Goal: Check status: Check status

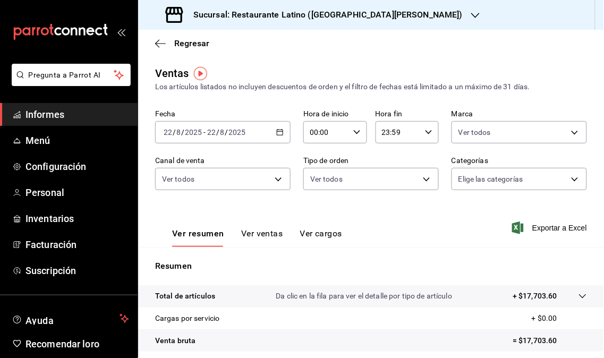
click at [471, 13] on icon "button" at bounding box center [475, 15] width 9 height 5
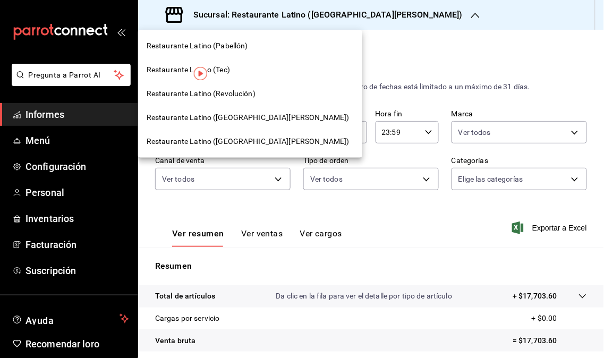
click at [226, 101] on div "Restaurante Latino (Revolución)" at bounding box center [250, 94] width 224 height 24
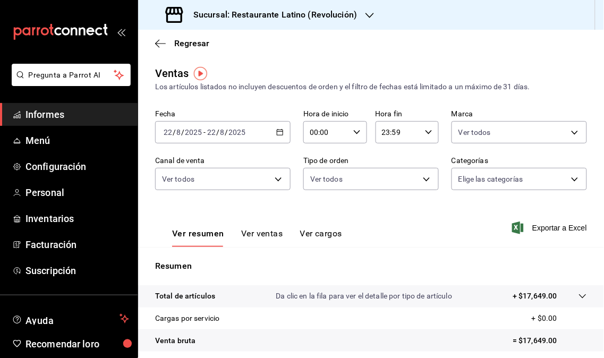
click at [368, 17] on icon "button" at bounding box center [370, 15] width 9 height 5
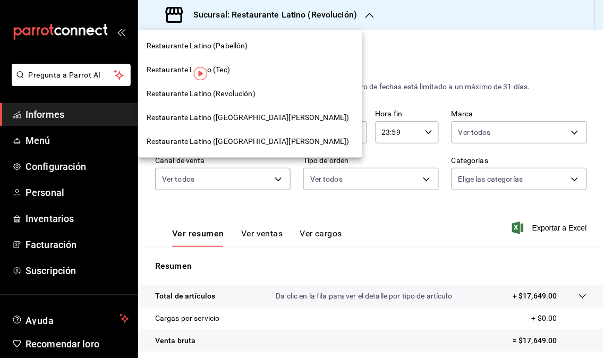
click at [304, 75] on div at bounding box center [302, 179] width 604 height 358
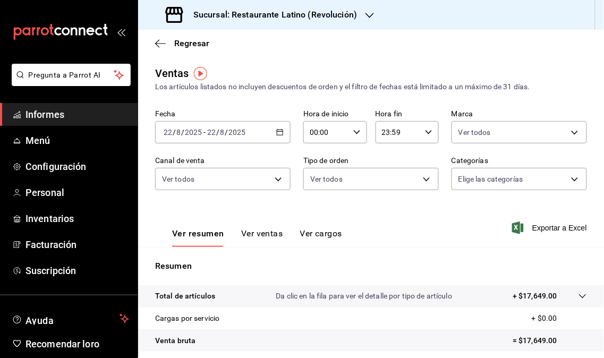
click at [282, 132] on div "2025-08-22 22 / 8 / 2025 - 2025-08-22 22 / 8 / 2025" at bounding box center [223, 132] width 136 height 22
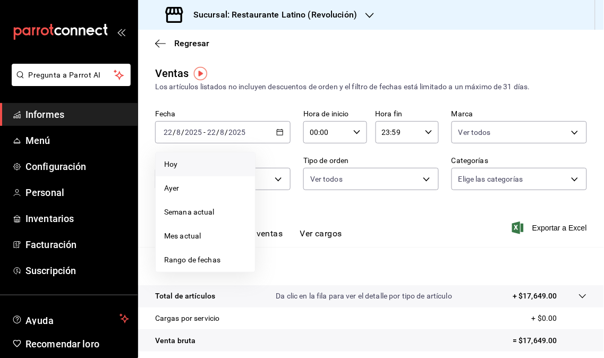
click at [193, 164] on span "Hoy" at bounding box center [205, 164] width 82 height 11
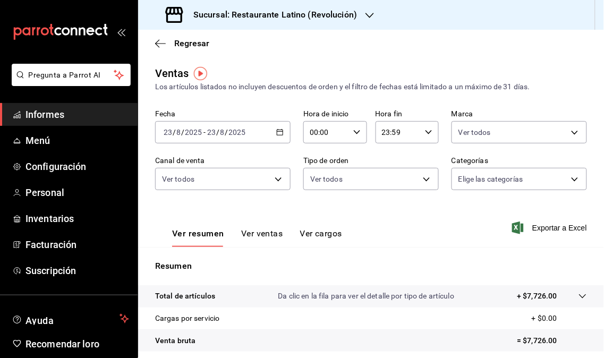
click at [366, 17] on icon "button" at bounding box center [370, 15] width 9 height 9
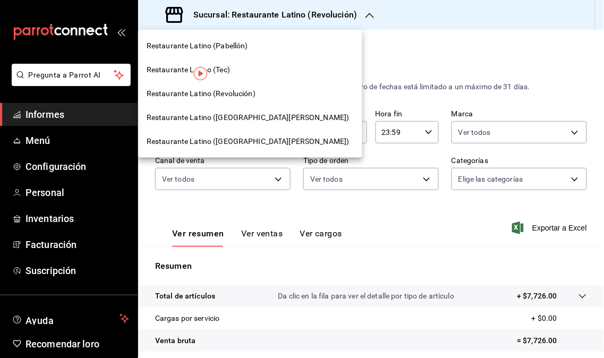
click at [245, 121] on font "Restaurante Latino (San Jerónimo MTY)" at bounding box center [248, 117] width 203 height 9
